Goal: Task Accomplishment & Management: Use online tool/utility

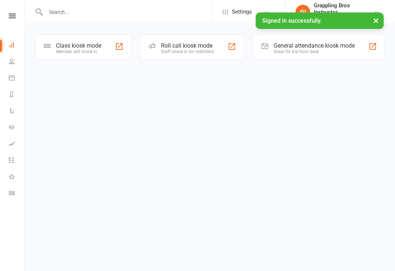
click at [78, 46] on div "Class kiosk mode" at bounding box center [78, 45] width 45 height 7
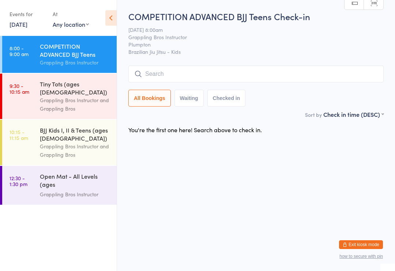
click at [197, 74] on input "search" at bounding box center [256, 74] width 256 height 17
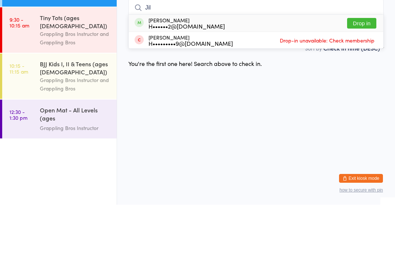
type input "Jil"
click at [141, 84] on span at bounding box center [139, 88] width 9 height 9
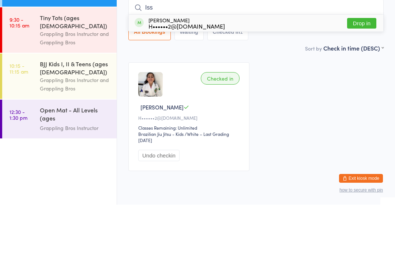
type input "Iss"
click at [149, 89] on div "H••••••2@[DOMAIN_NAME]" at bounding box center [187, 92] width 77 height 6
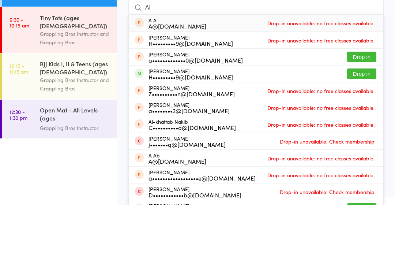
type input "A"
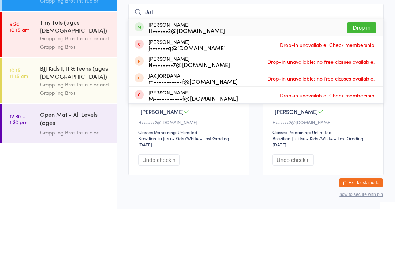
type input "Jal"
click at [167, 89] on div "H••••••2@[DOMAIN_NAME]" at bounding box center [187, 92] width 77 height 6
